Goal: Information Seeking & Learning: Find specific page/section

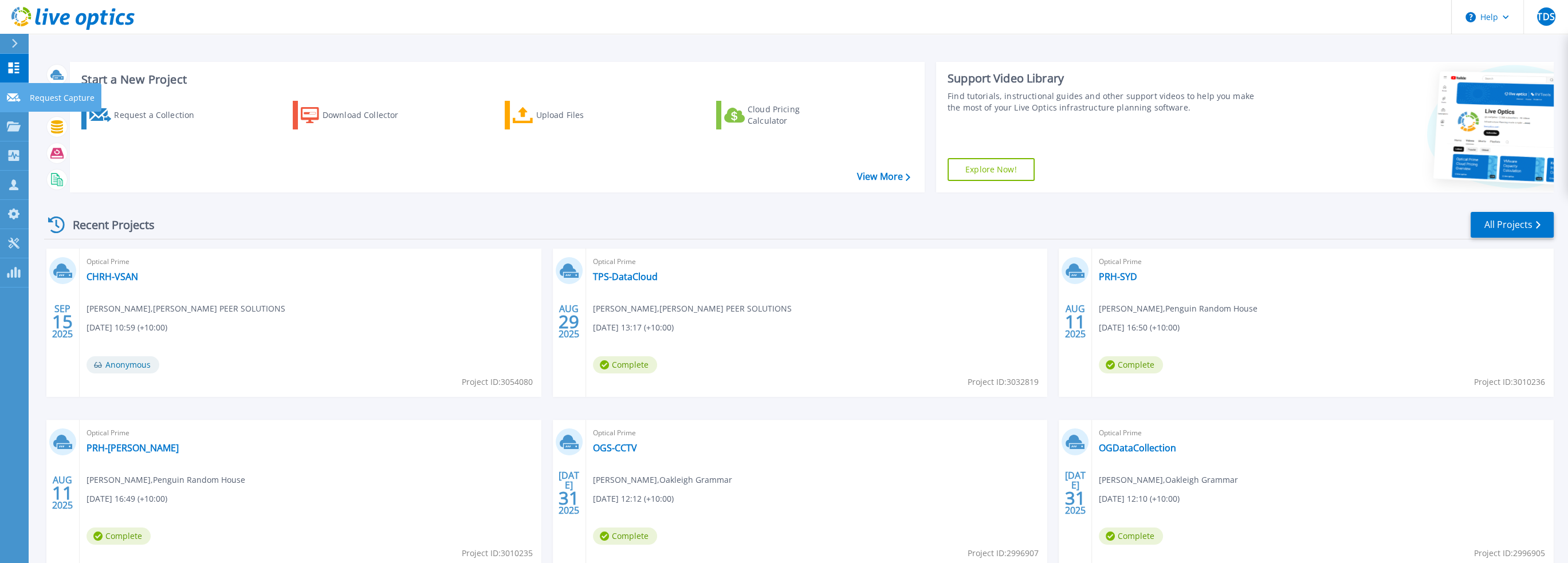
click at [20, 103] on link "Request Capture Request Capture" at bounding box center [14, 98] width 29 height 29
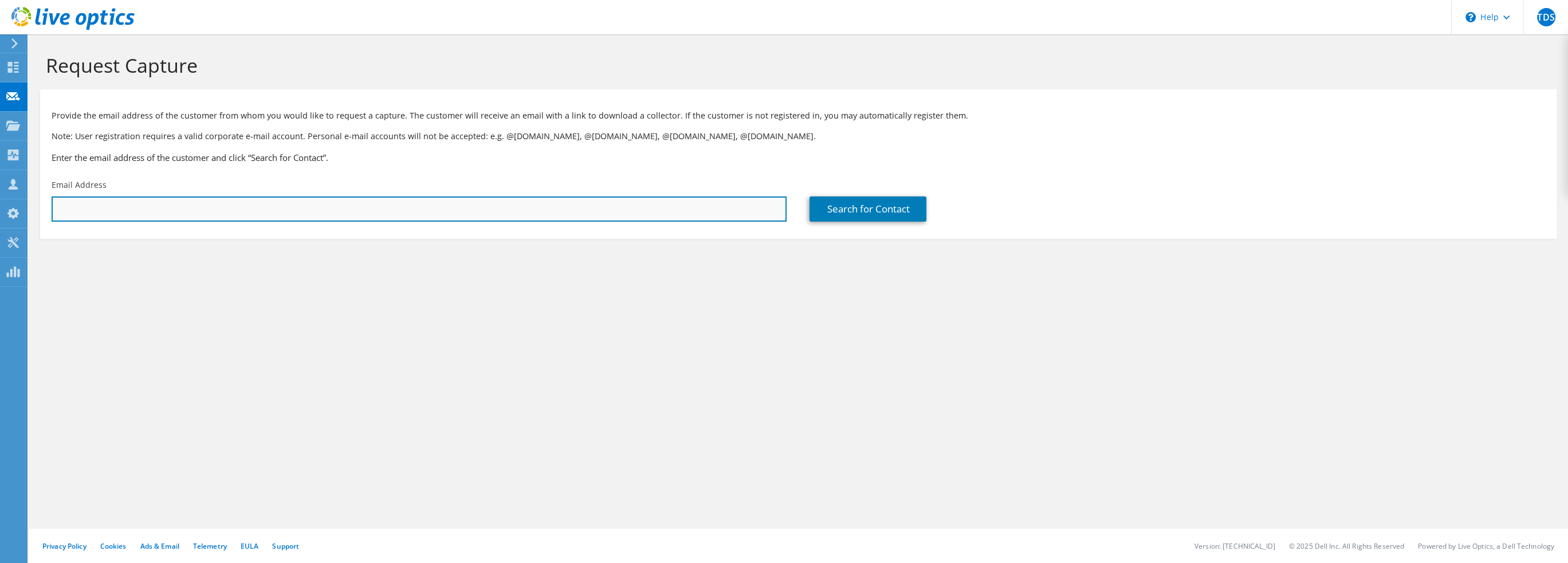
click at [117, 204] on input "text" at bounding box center [419, 209] width 735 height 25
type input "h"
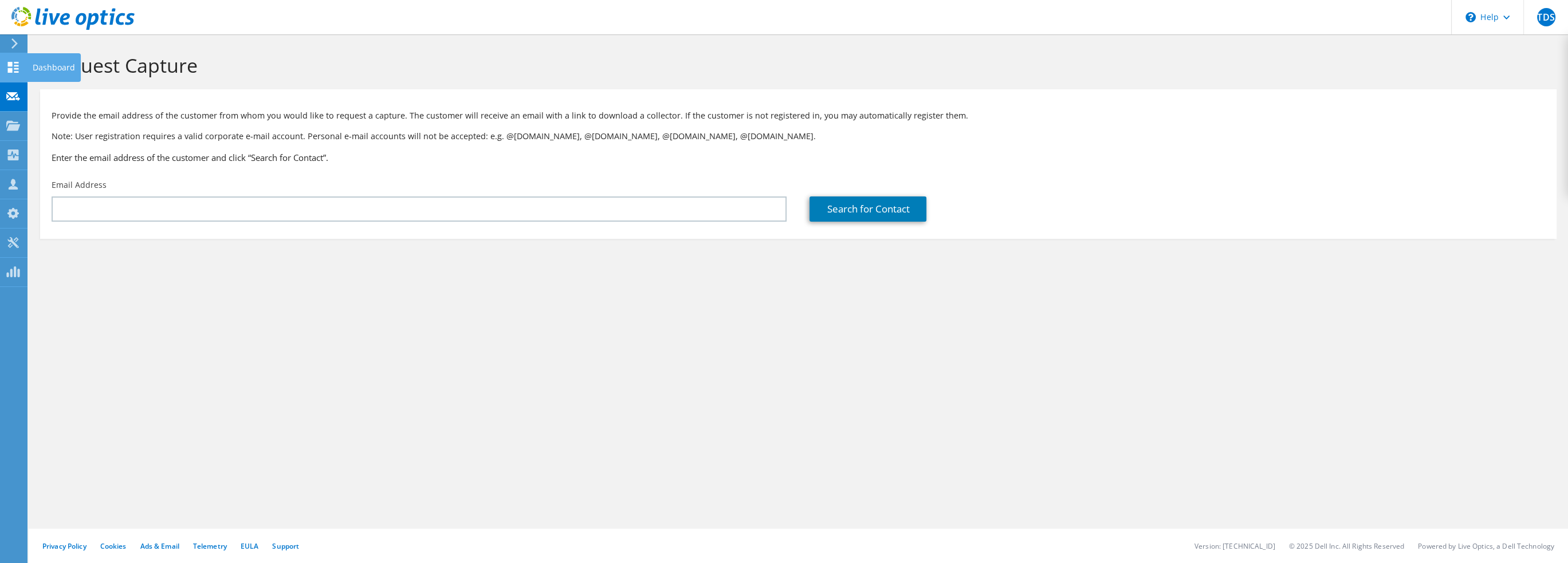
click at [18, 66] on icon at bounding box center [13, 67] width 14 height 11
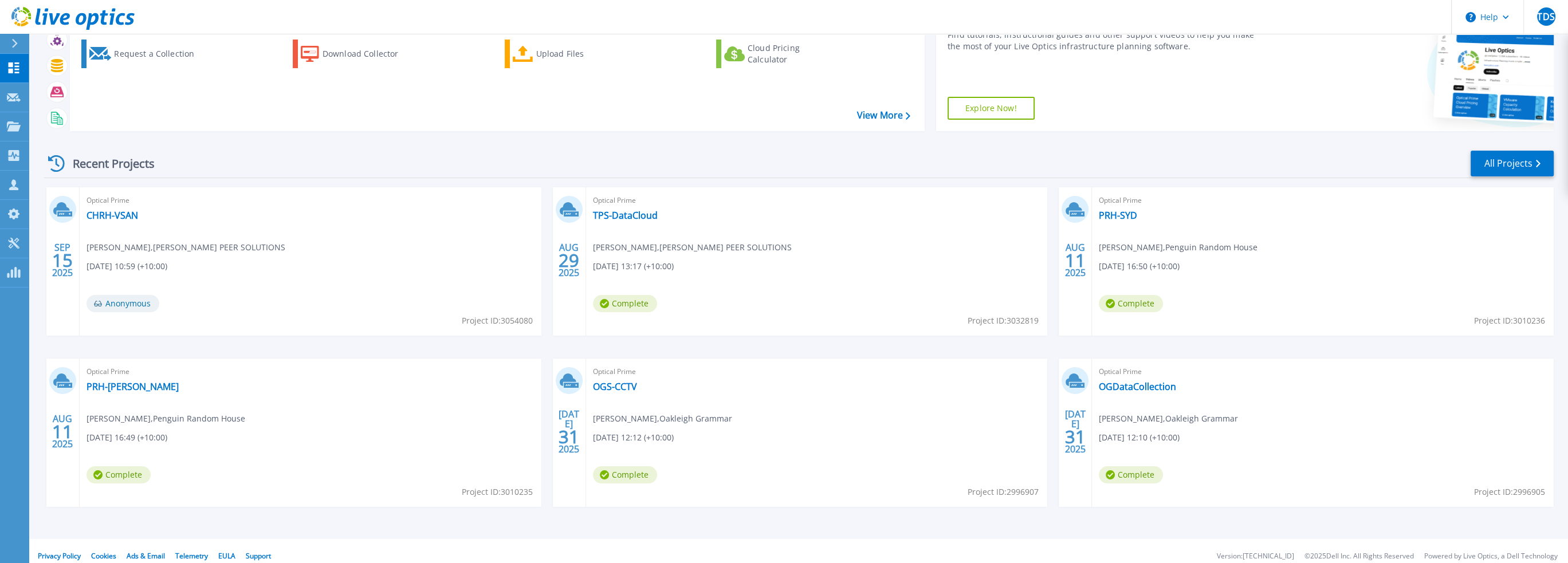
scroll to position [71, 0]
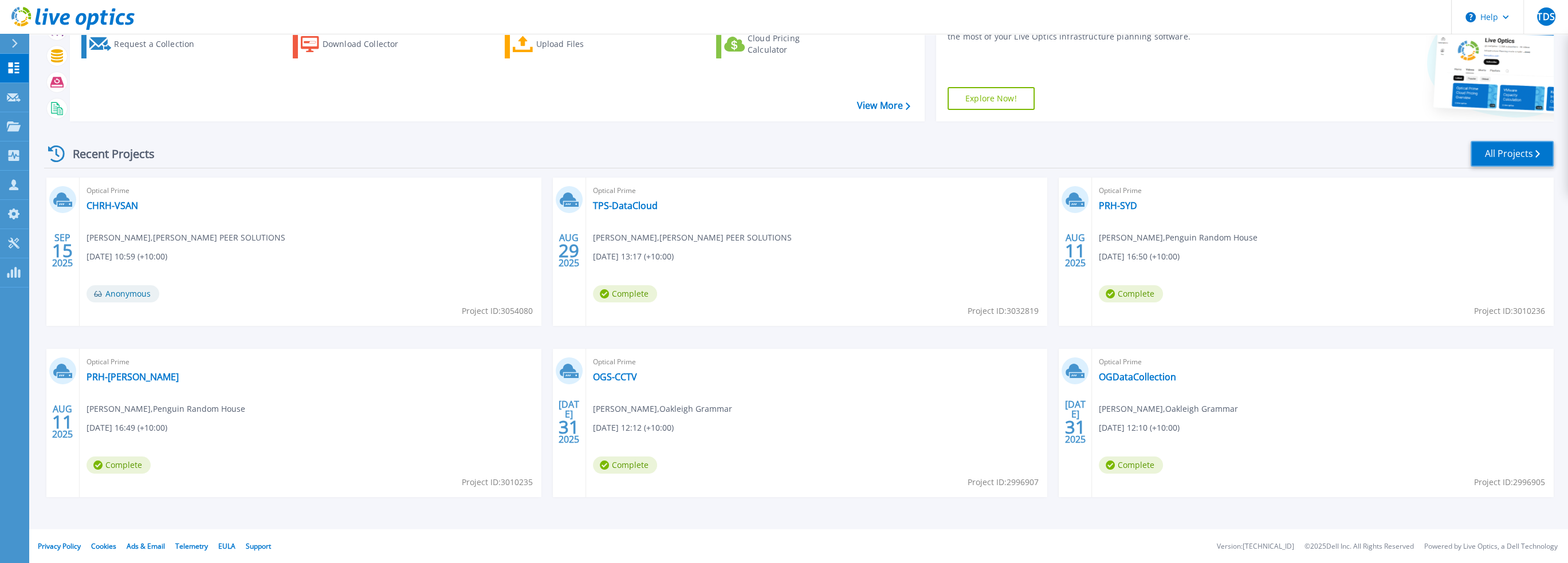
click at [1513, 157] on link "All Projects" at bounding box center [1512, 154] width 83 height 26
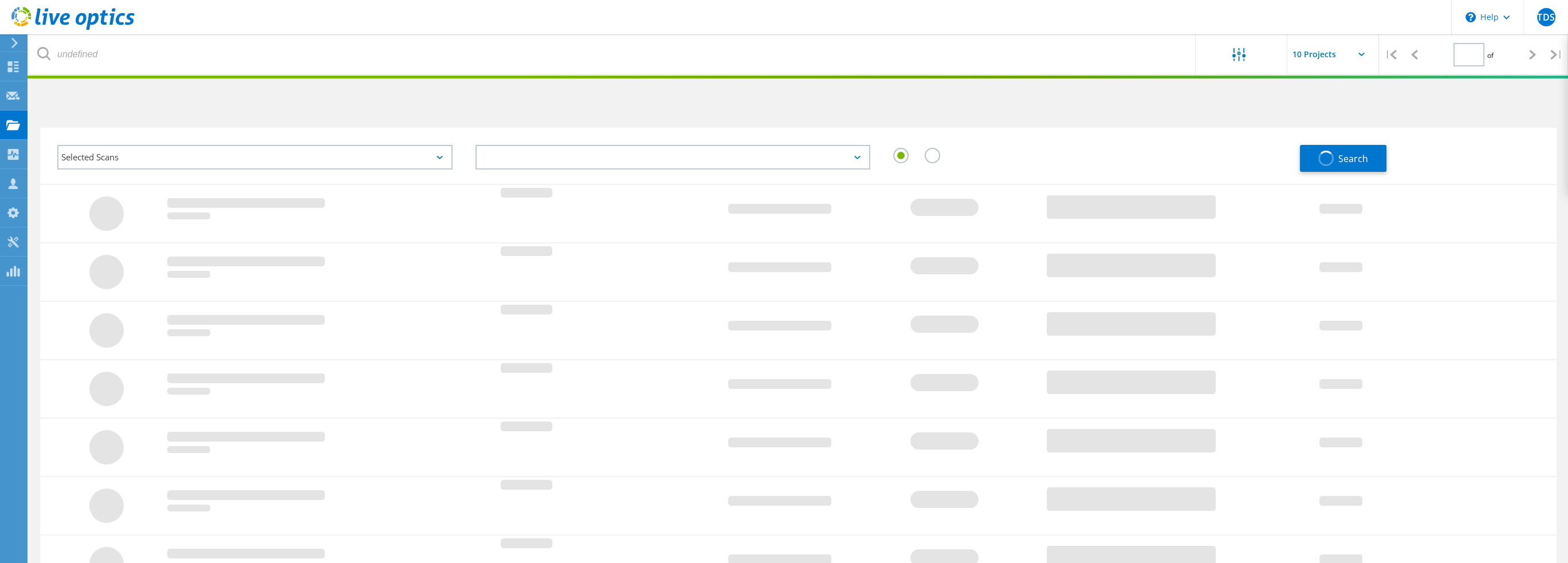
type input "1"
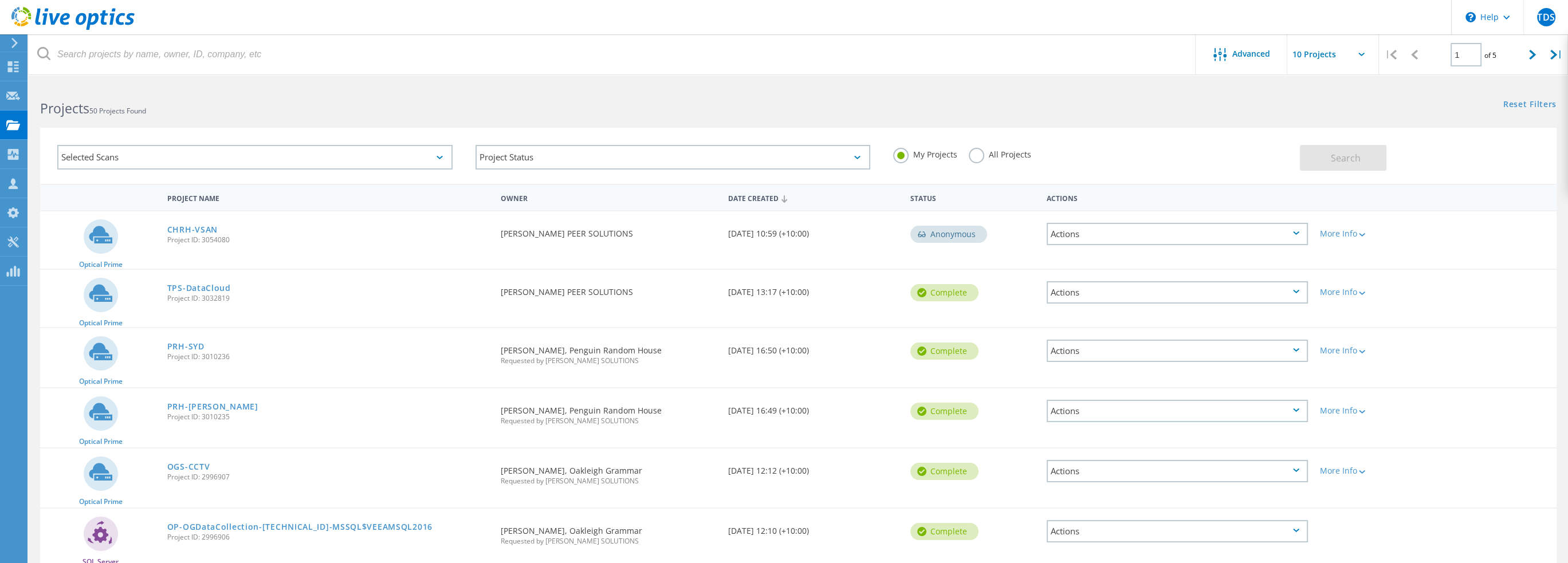
click at [201, 159] on div "Selected Scans" at bounding box center [254, 157] width 395 height 24
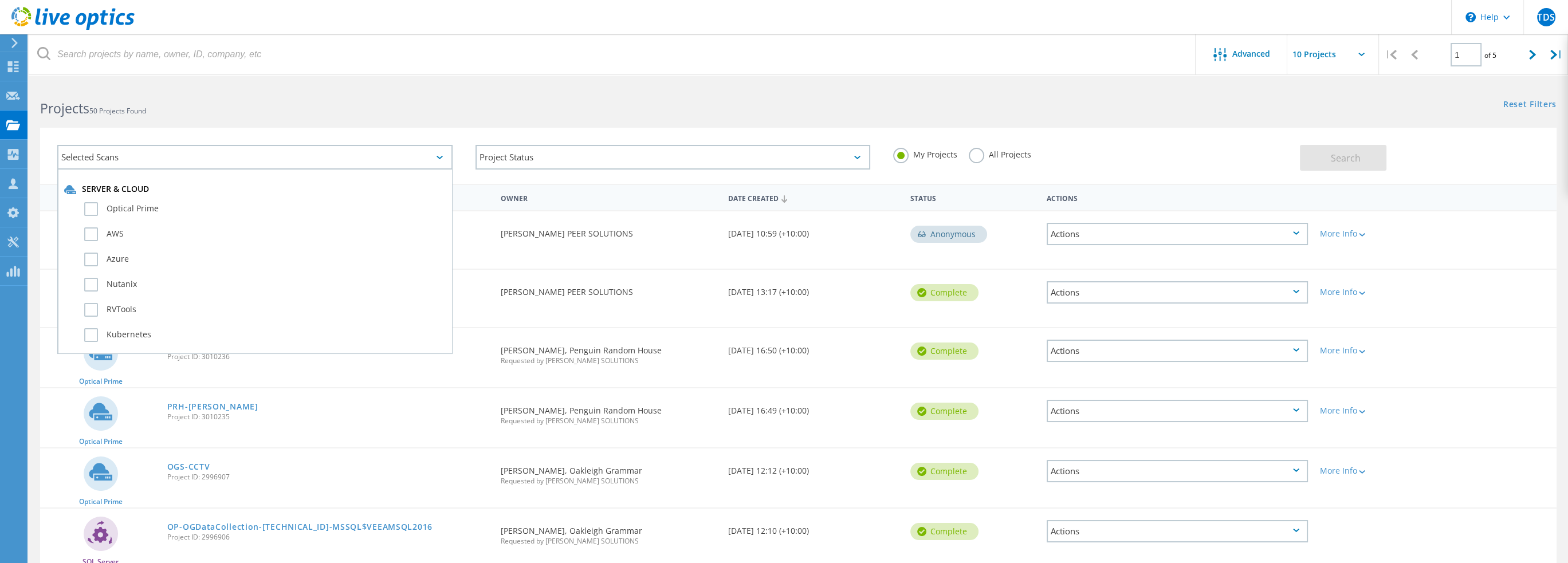
click at [201, 159] on div "Selected Scans" at bounding box center [254, 157] width 395 height 24
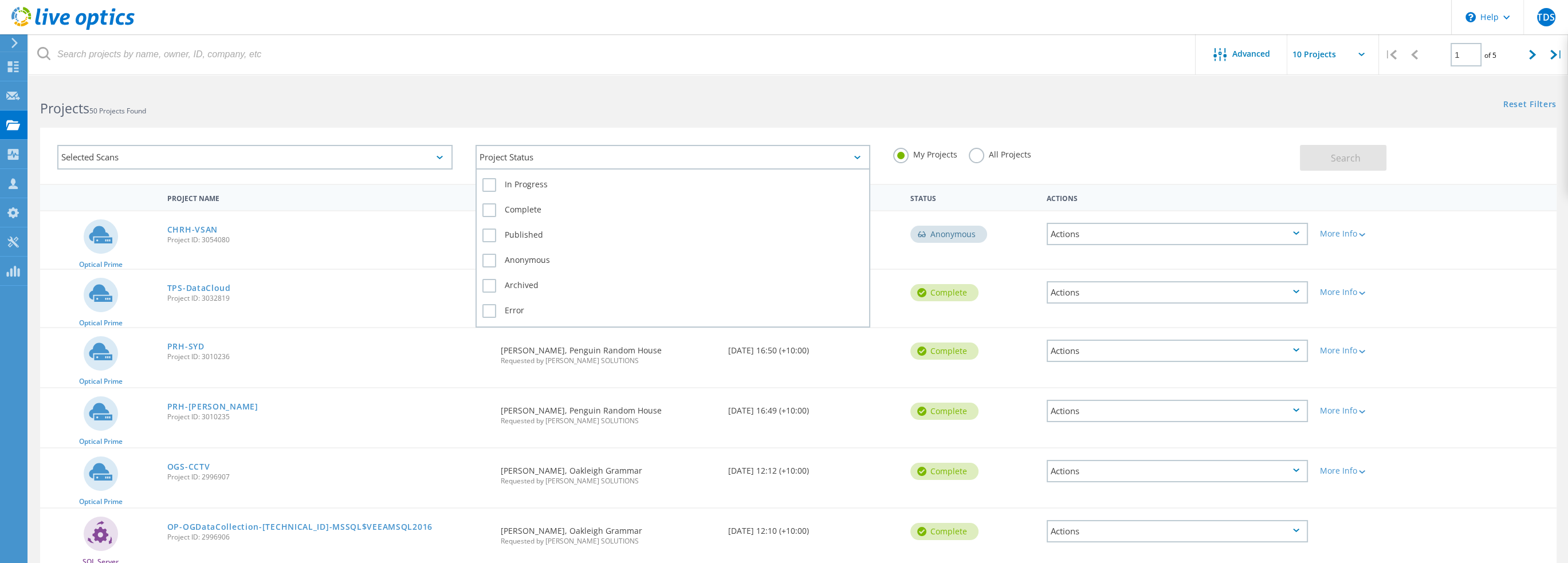
click at [639, 155] on div "Project Status" at bounding box center [672, 157] width 395 height 24
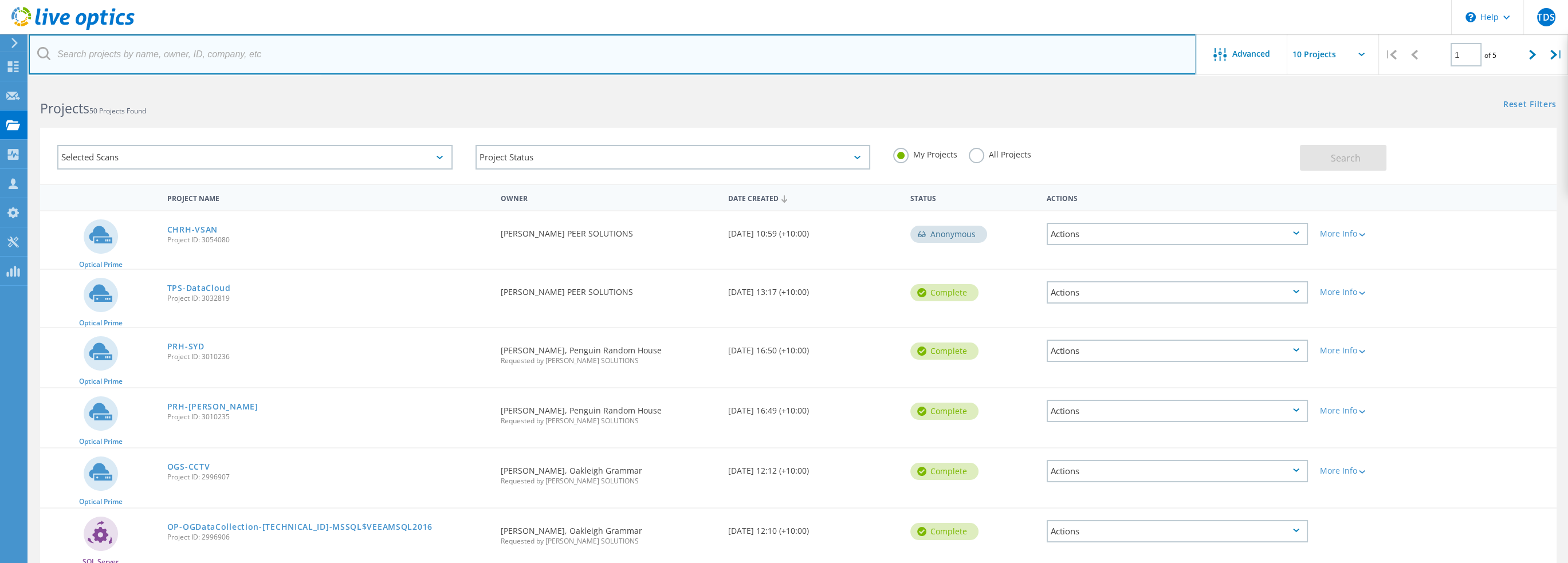
click at [234, 62] on input "text" at bounding box center [612, 54] width 1167 height 40
type input "hrha"
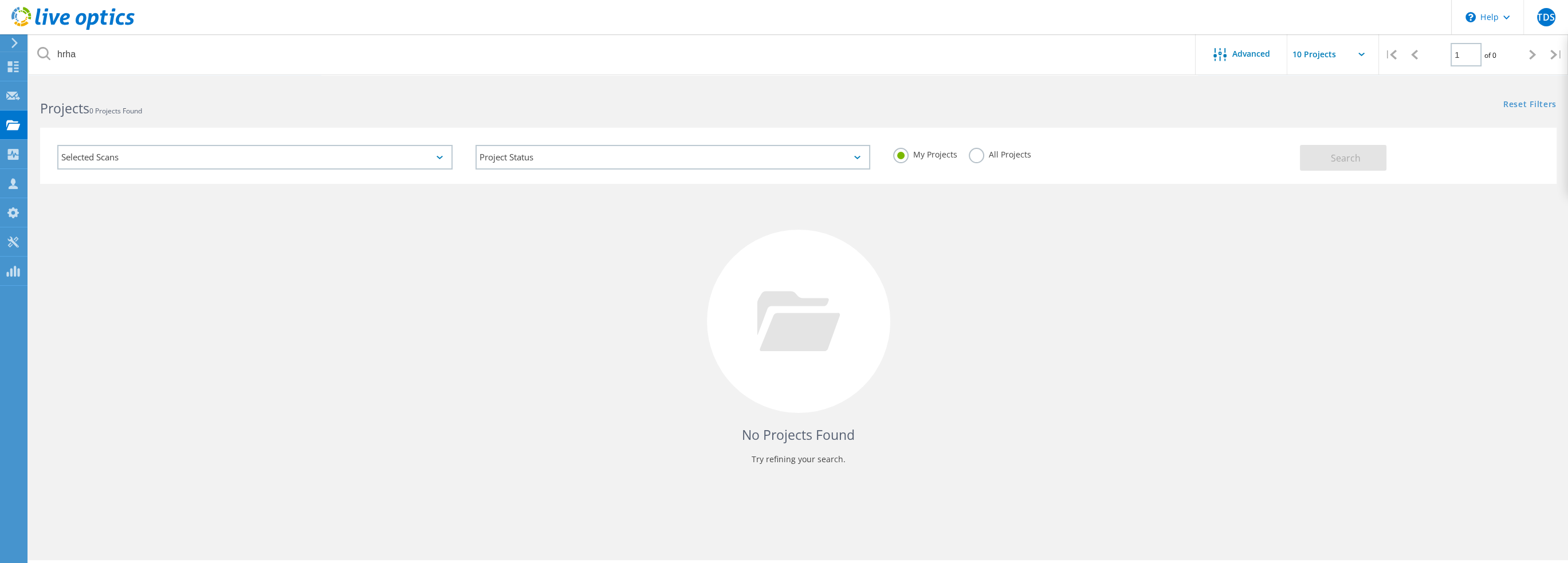
click at [432, 157] on div "Selected Scans" at bounding box center [254, 157] width 395 height 24
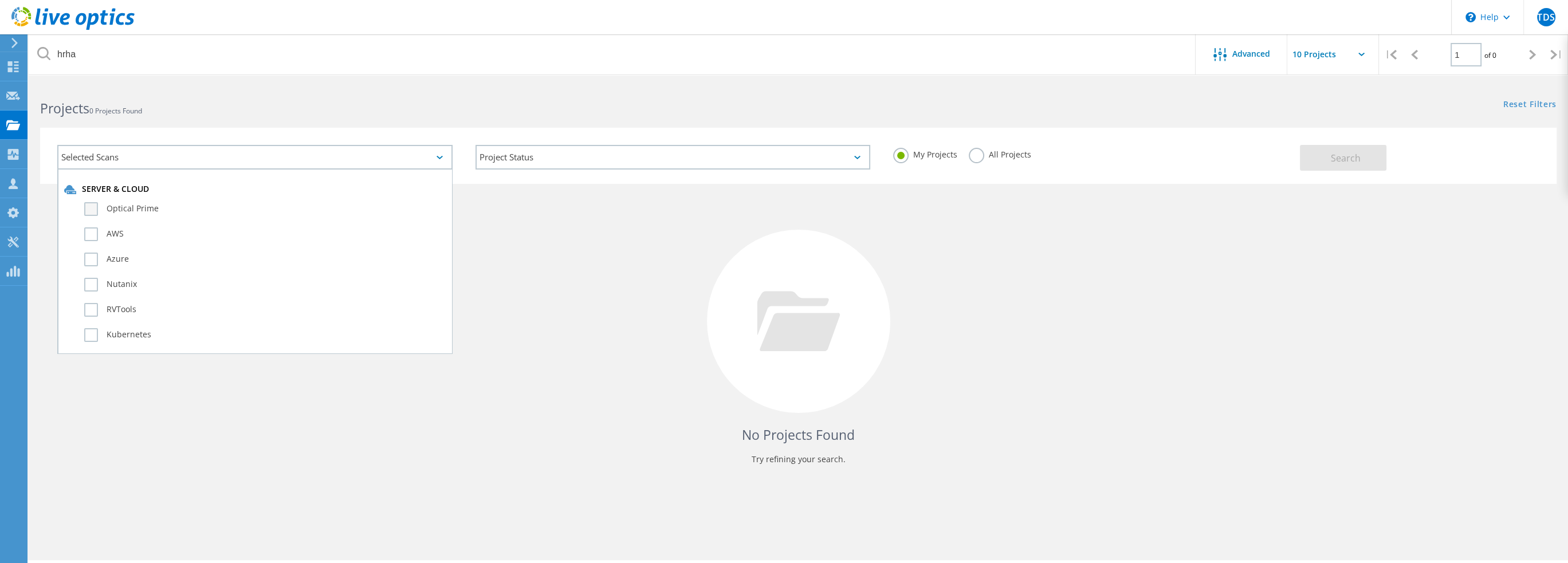
click at [94, 203] on label "Optical Prime" at bounding box center [265, 209] width 362 height 14
click at [0, 0] on input "Optical Prime" at bounding box center [0, 0] width 0 height 0
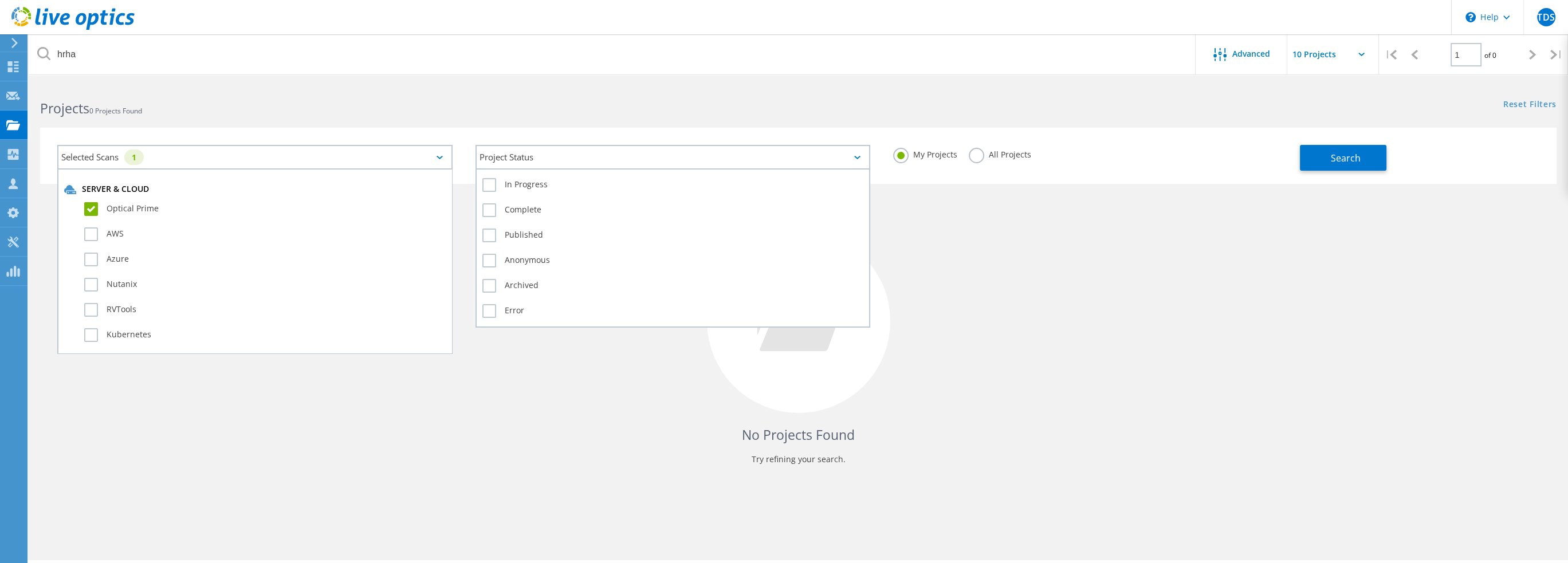
click at [854, 148] on div "Project Status" at bounding box center [672, 157] width 395 height 24
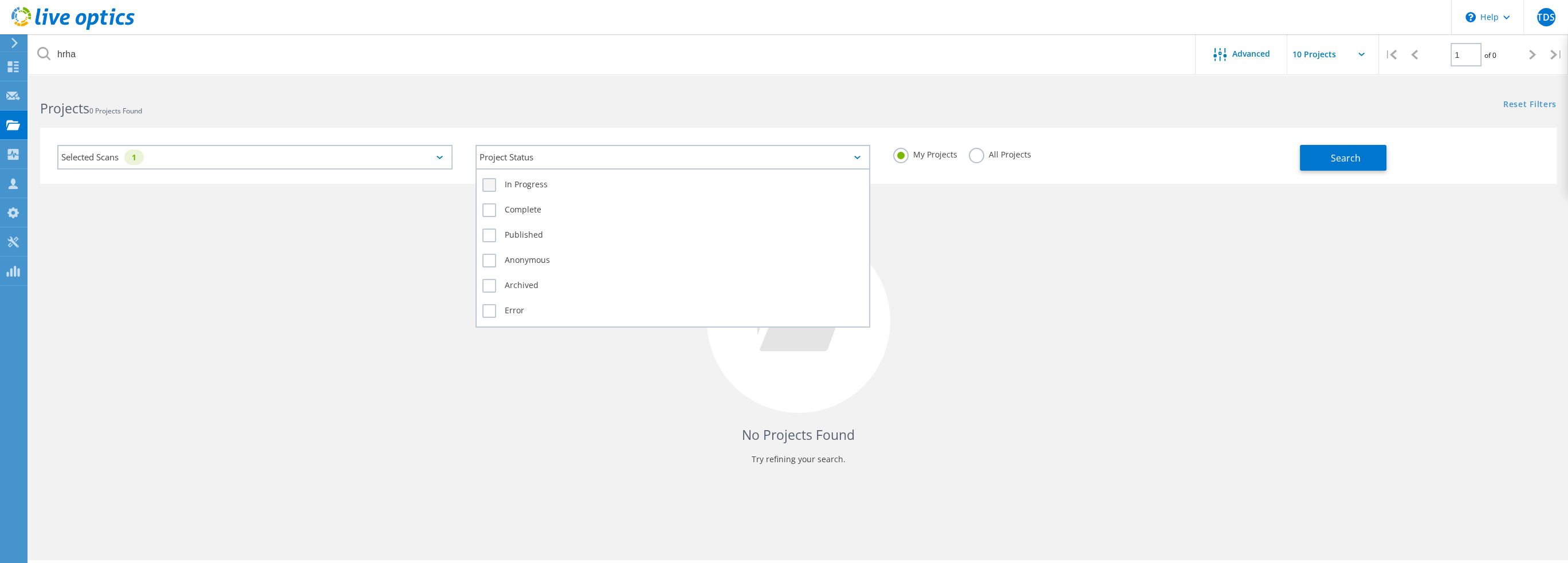
click at [491, 183] on label "In Progress" at bounding box center [673, 185] width 381 height 14
click at [0, 0] on input "In Progress" at bounding box center [0, 0] width 0 height 0
click at [486, 210] on label "Complete" at bounding box center [673, 210] width 381 height 14
click at [0, 0] on input "Complete" at bounding box center [0, 0] width 0 height 0
click at [491, 234] on label "Published" at bounding box center [673, 235] width 381 height 14
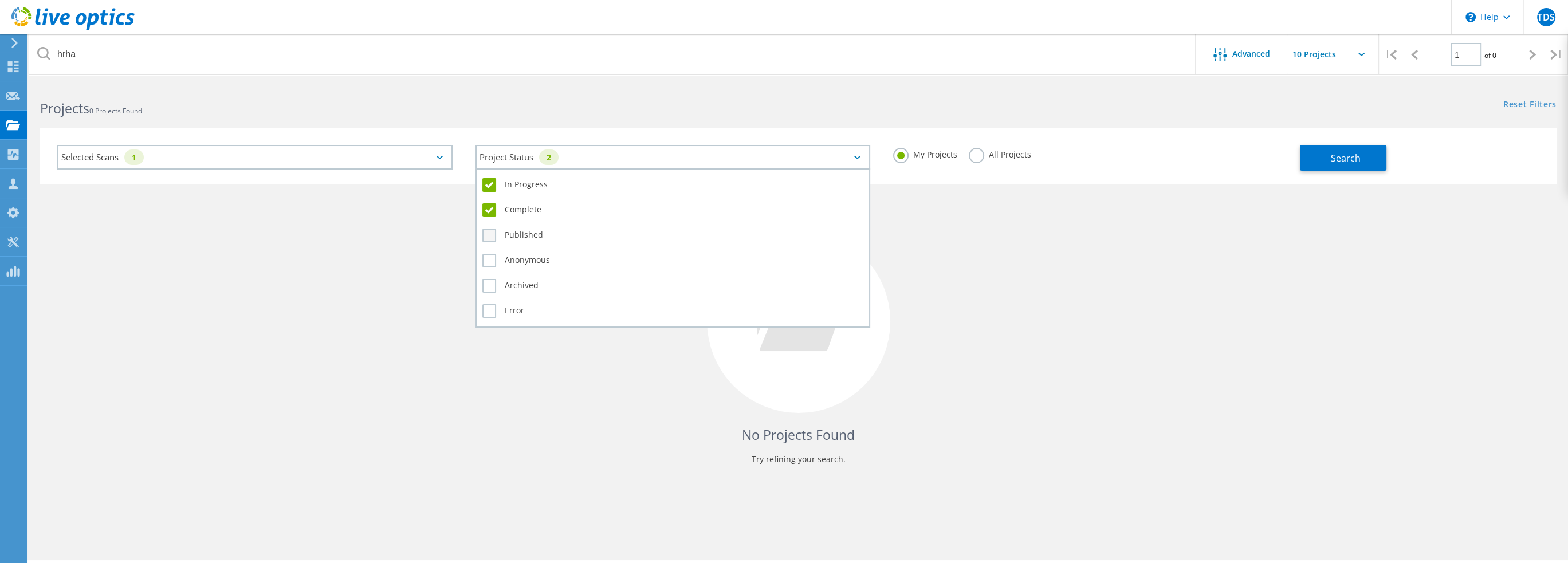
click at [0, 0] on input "Published" at bounding box center [0, 0] width 0 height 0
click at [491, 281] on label "Archived" at bounding box center [673, 285] width 381 height 14
click at [0, 0] on input "Archived" at bounding box center [0, 0] width 0 height 0
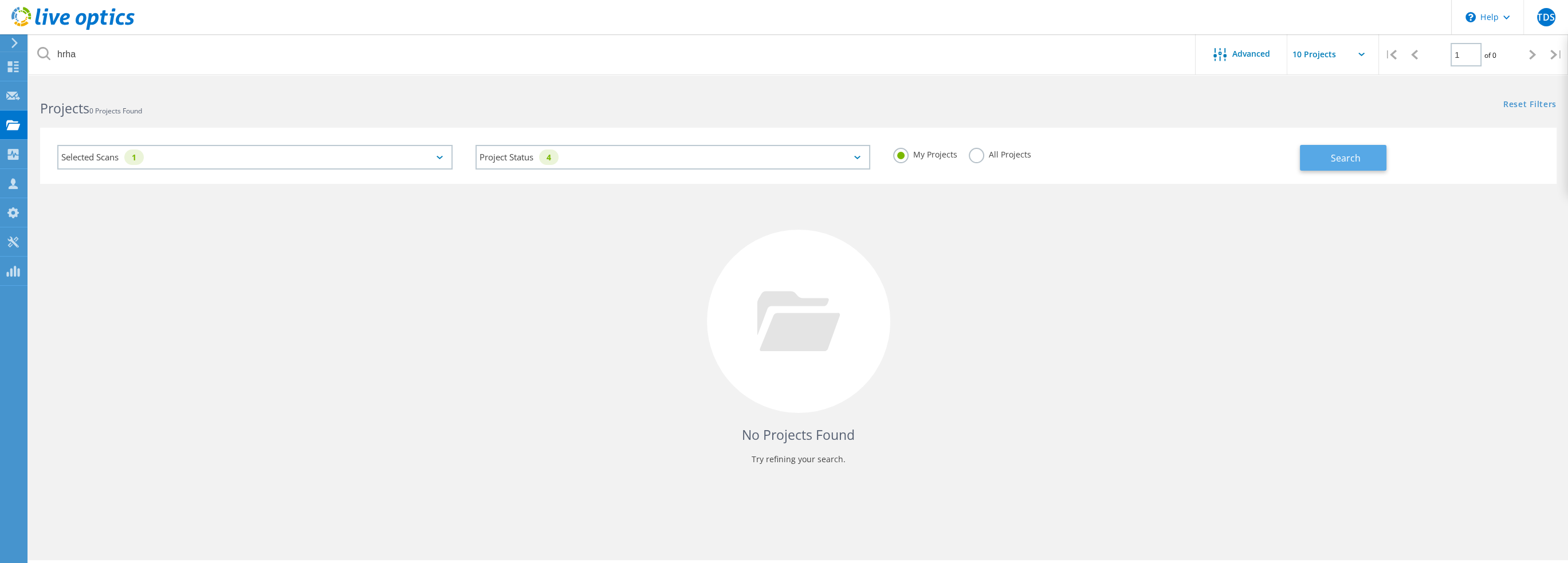
click at [1343, 157] on span "Search" at bounding box center [1346, 157] width 30 height 12
click at [245, 150] on div "Selected Scans 1" at bounding box center [254, 157] width 395 height 24
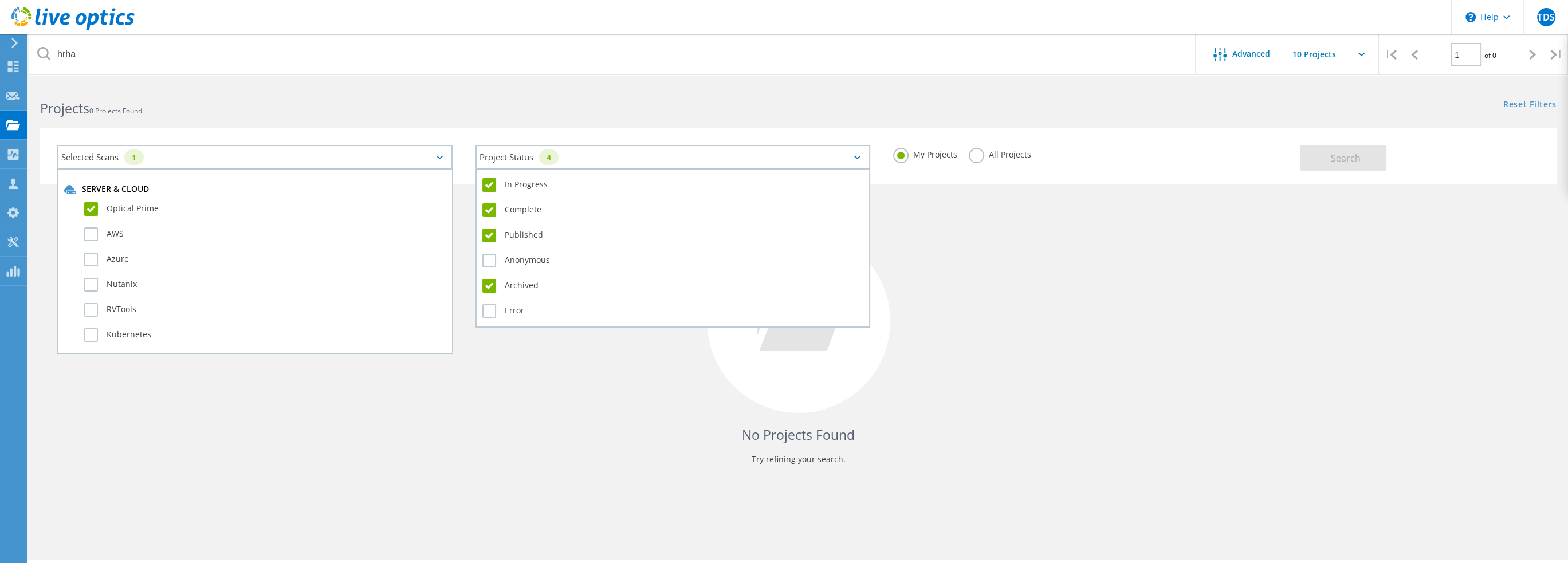
click at [808, 160] on div "Project Status 4" at bounding box center [672, 157] width 395 height 24
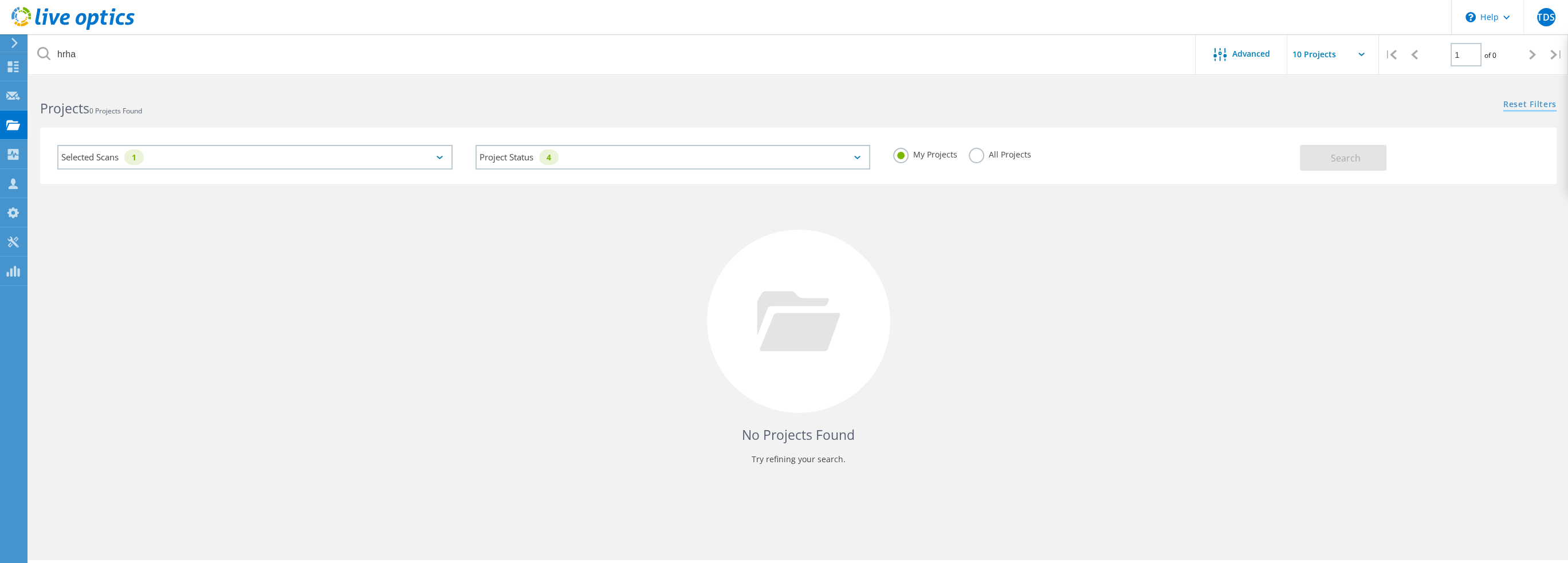
click at [1541, 100] on link "Reset Filters" at bounding box center [1529, 105] width 53 height 10
click at [1337, 157] on span "Search" at bounding box center [1346, 157] width 30 height 12
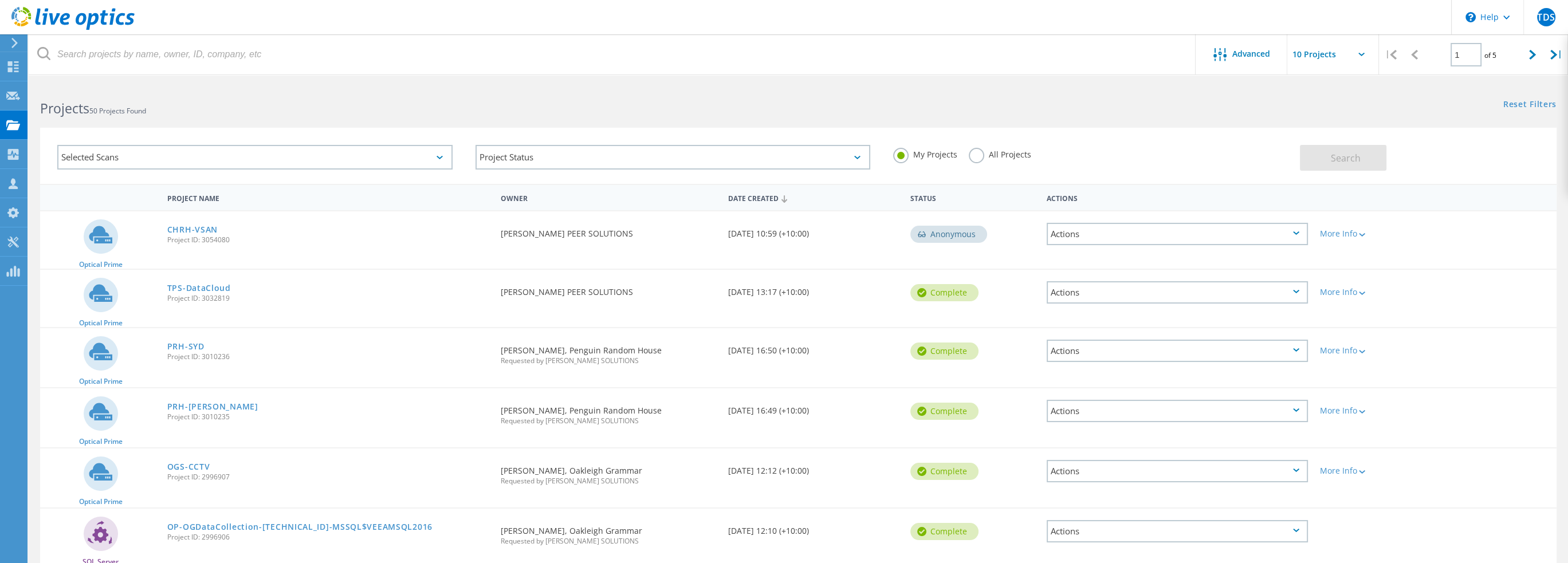
click at [976, 159] on label "All Projects" at bounding box center [1000, 152] width 63 height 11
click at [0, 0] on input "All Projects" at bounding box center [0, 0] width 0 height 0
click at [1362, 152] on button "Search" at bounding box center [1343, 158] width 86 height 26
